Goal: Information Seeking & Learning: Learn about a topic

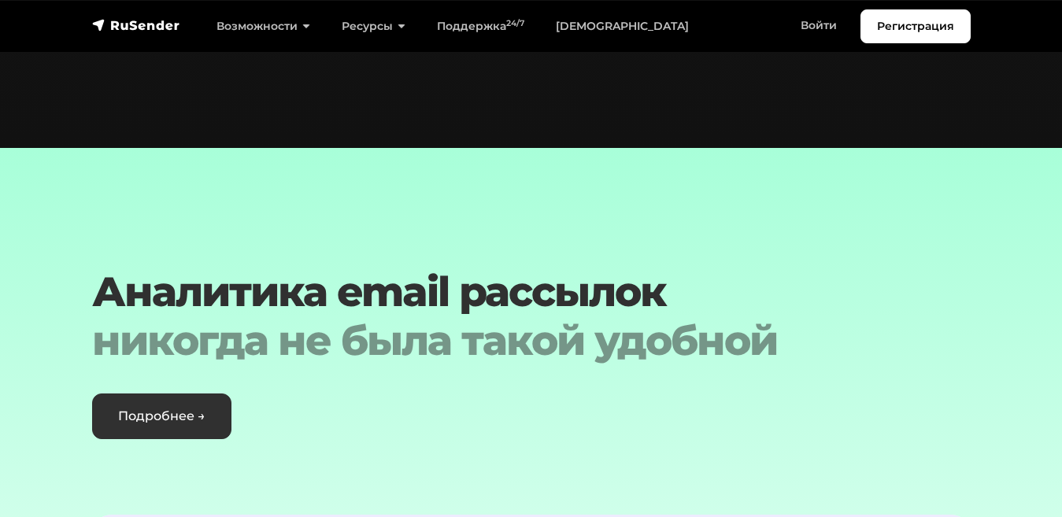
scroll to position [4044, 0]
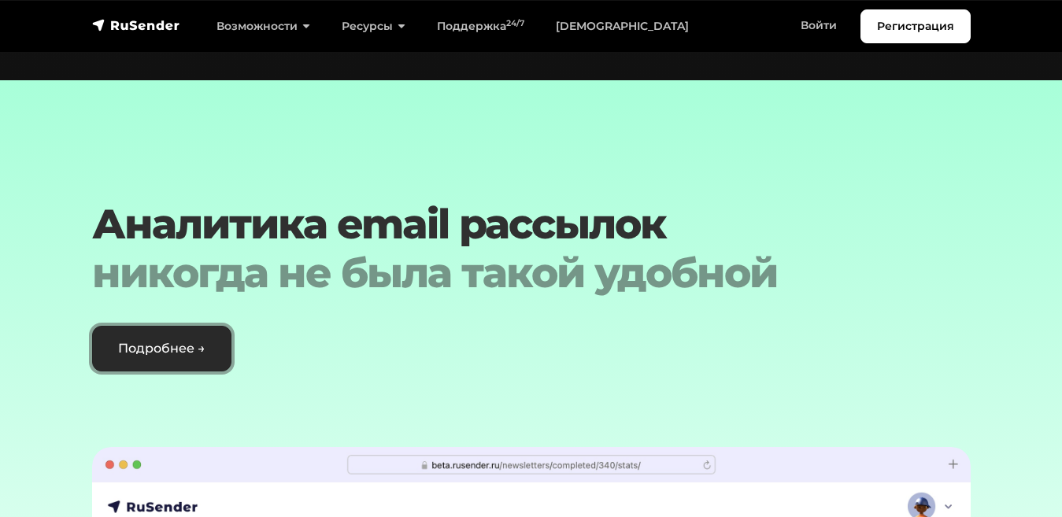
click at [125, 326] on link "Подробнее →" at bounding box center [161, 349] width 139 height 46
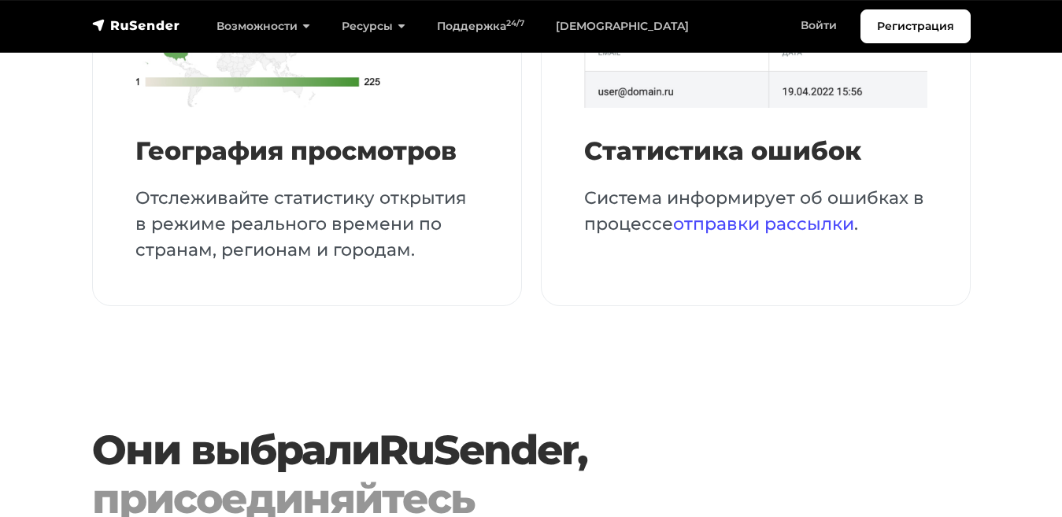
scroll to position [2356, 0]
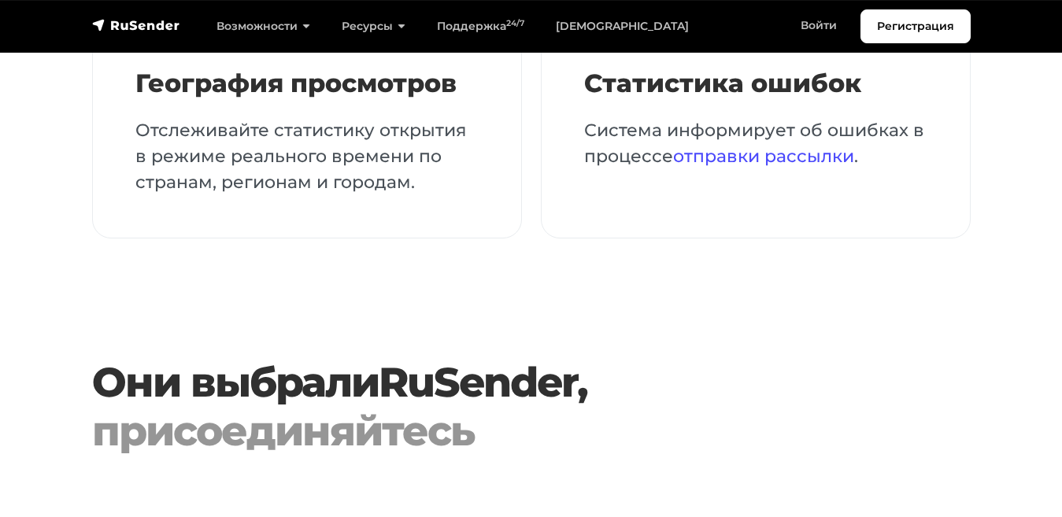
click at [435, 358] on link "RuSender" at bounding box center [478, 383] width 198 height 50
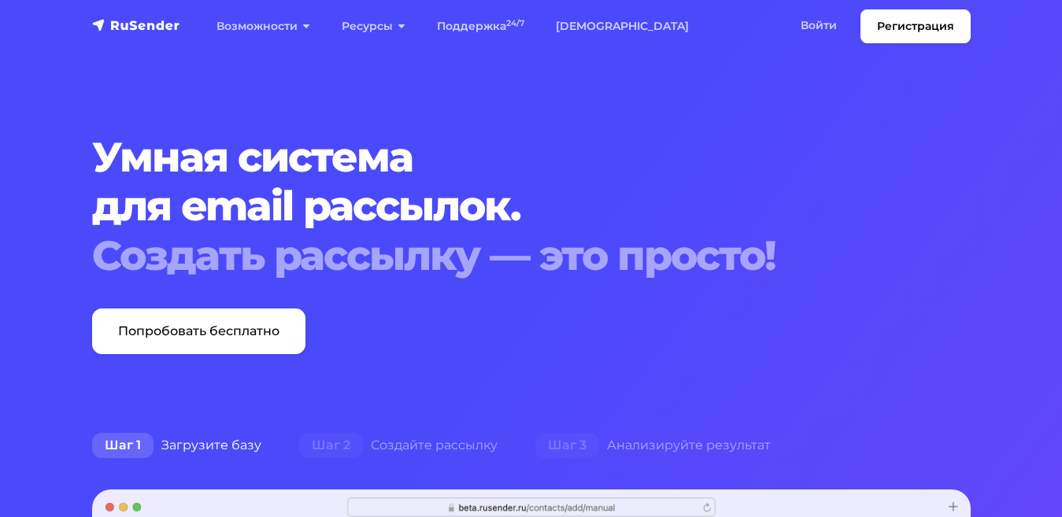
scroll to position [1, 0]
